Goal: Transaction & Acquisition: Purchase product/service

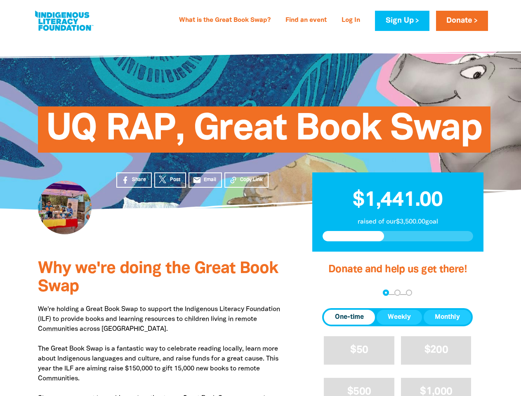
click at [260, 198] on div "UQ RAP, Great Book Swap" at bounding box center [260, 123] width 495 height 172
click at [333, 293] on div "arrow_back Back Step 1 Step 2 Step 3" at bounding box center [397, 293] width 151 height 10
click at [386, 293] on div "Navigate to step 1 of 3 to enter your donation amount" at bounding box center [386, 293] width 2 height 2
click at [349, 317] on span "One-time" at bounding box center [349, 317] width 29 height 10
click at [399, 317] on span "Weekly" at bounding box center [399, 317] width 23 height 10
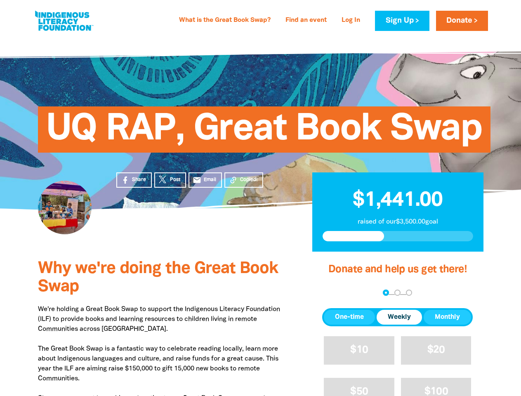
click at [447, 317] on span "Monthly" at bounding box center [447, 317] width 25 height 10
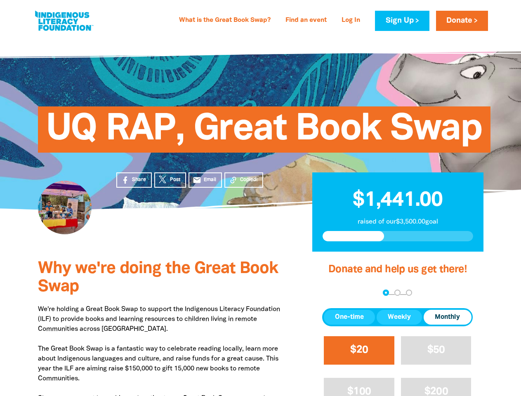
click at [359, 350] on span "$20" at bounding box center [359, 349] width 18 height 9
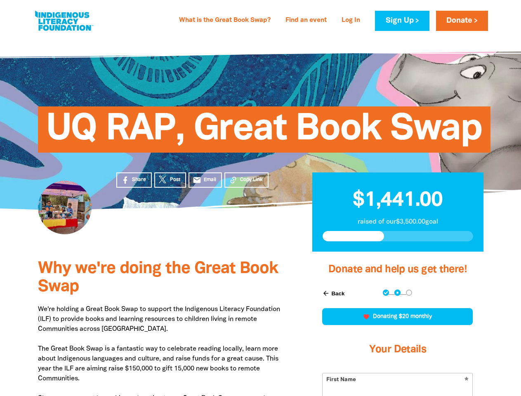
scroll to position [182, 0]
